Goal: Check status: Check status

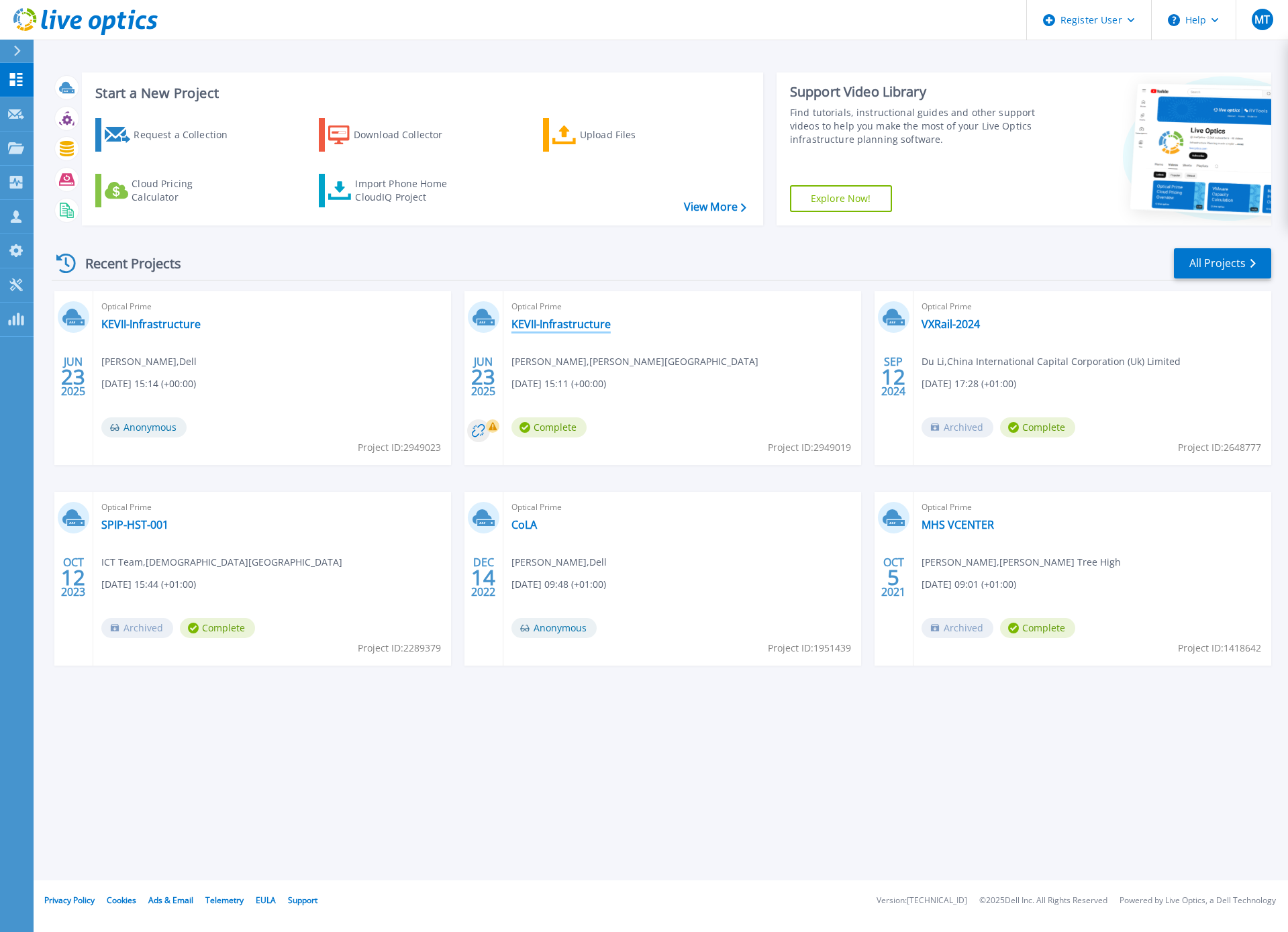
click at [547, 323] on link "KEVII-Infrastructure" at bounding box center [561, 324] width 100 height 14
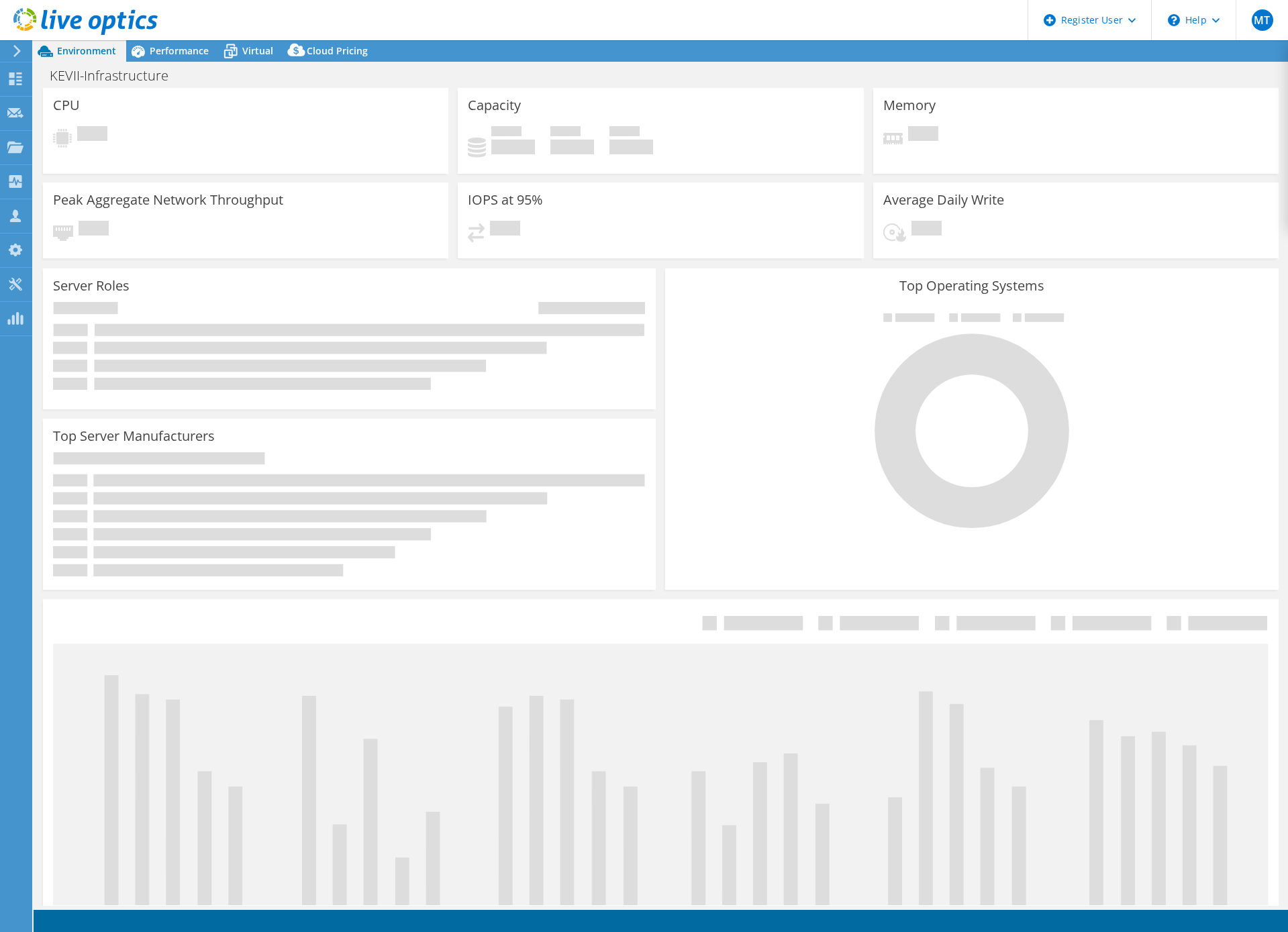
select select "USD"
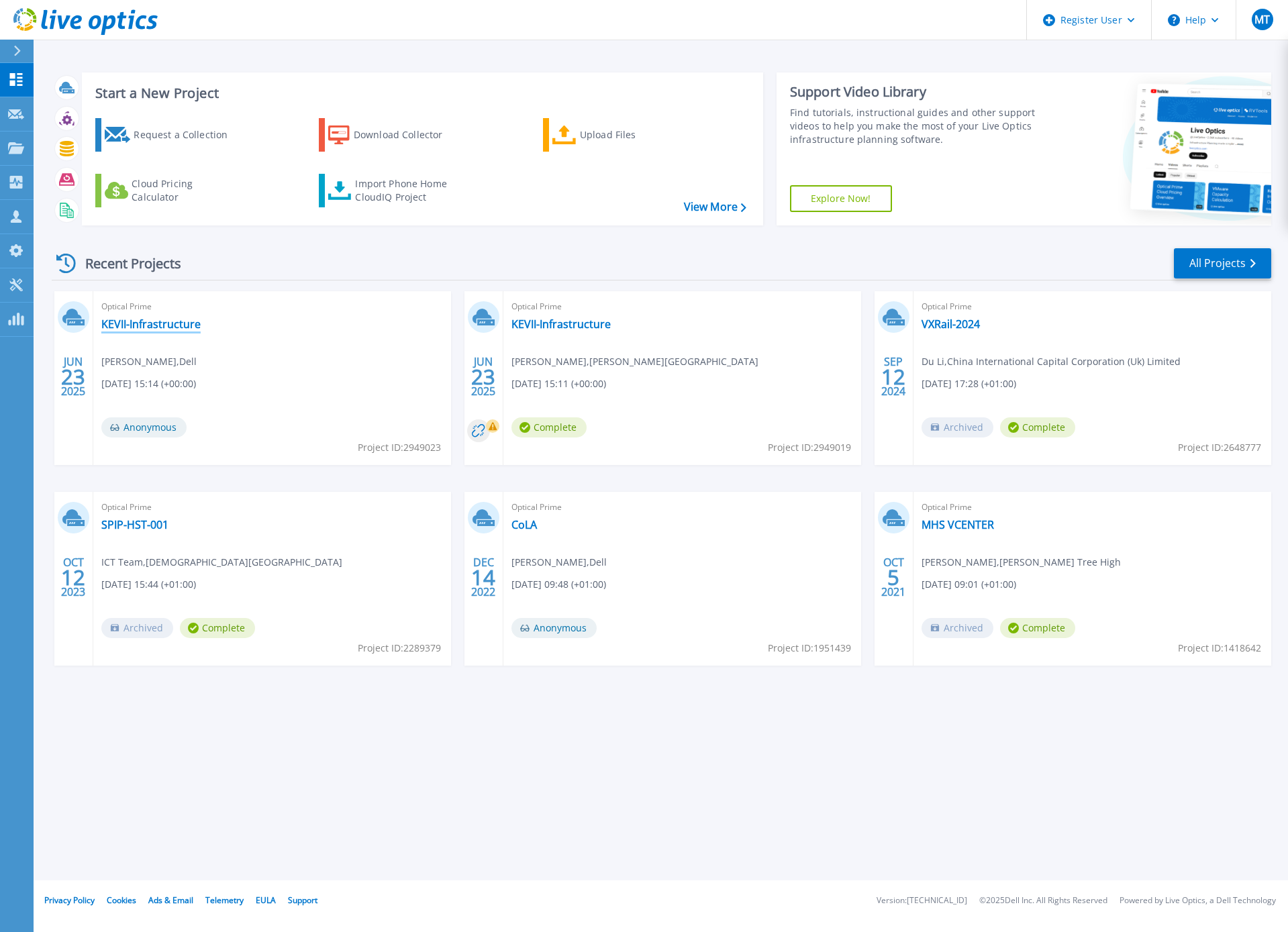
click at [166, 323] on link "KEVII-Infrastructure" at bounding box center [151, 324] width 100 height 14
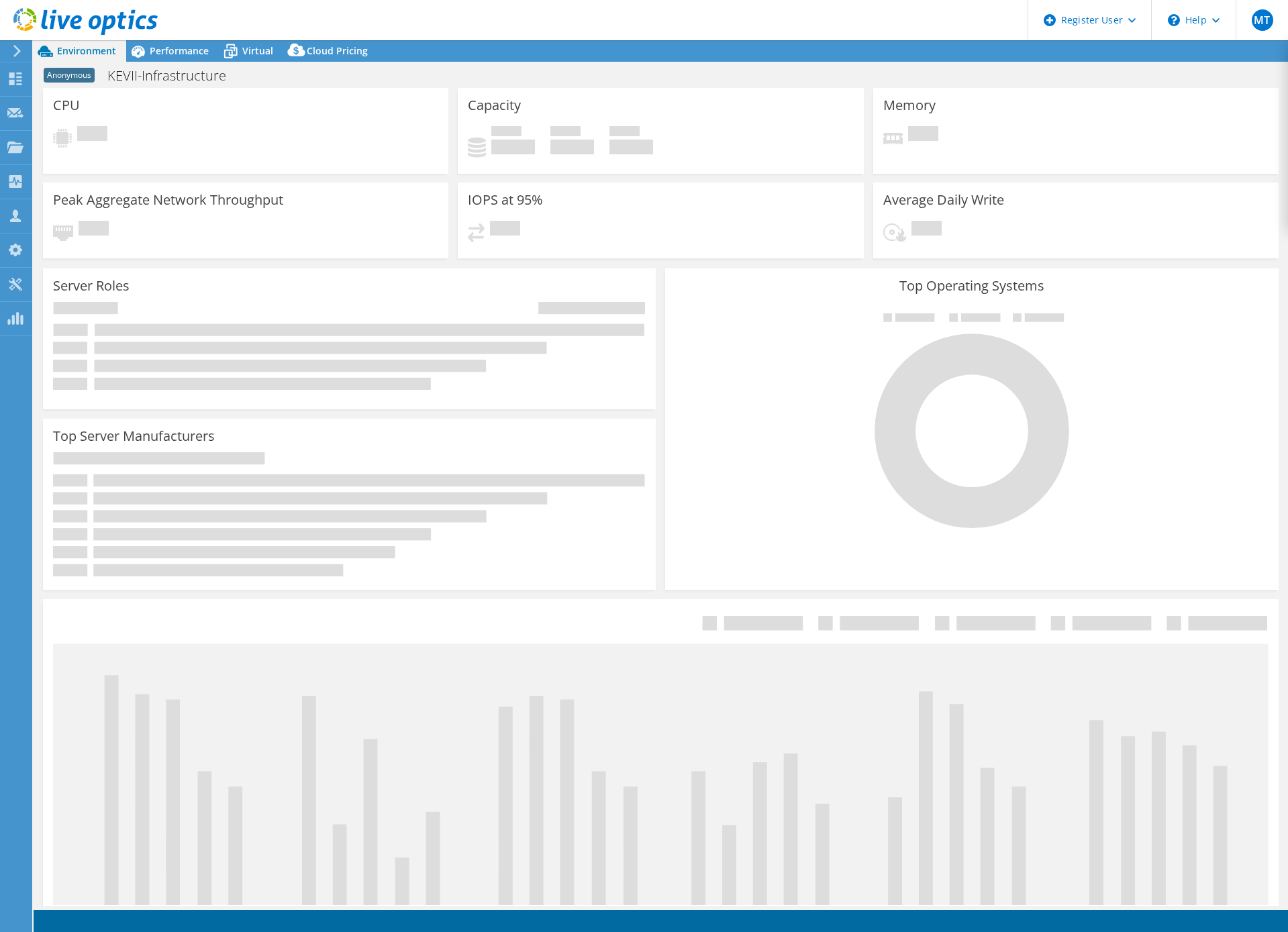
select select "USD"
